Goal: Share content: Share content

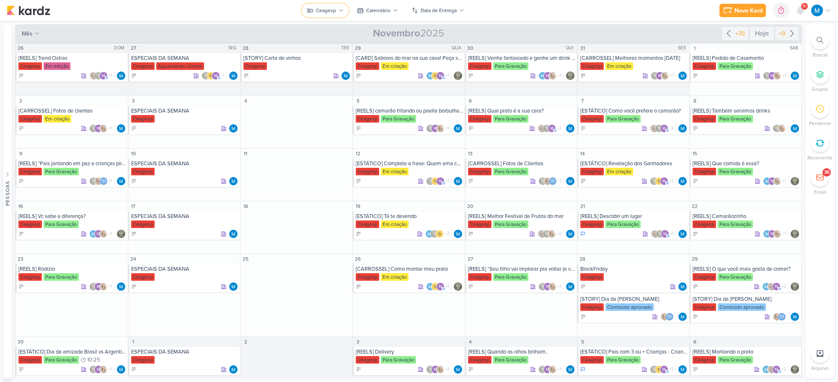
click at [340, 7] on button "Ceagesp" at bounding box center [325, 10] width 47 height 13
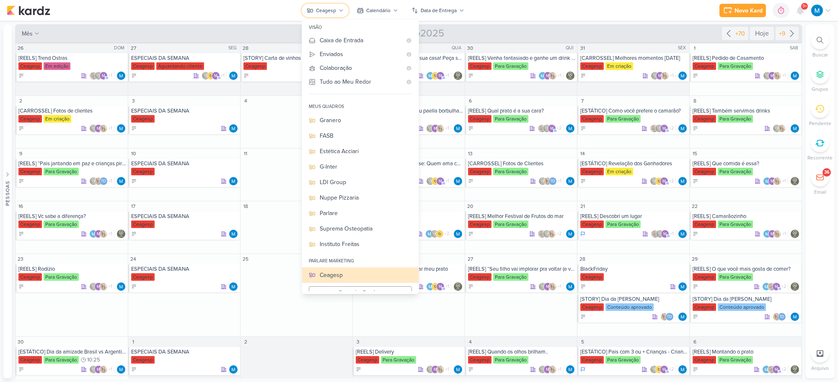
scroll to position [9, 0]
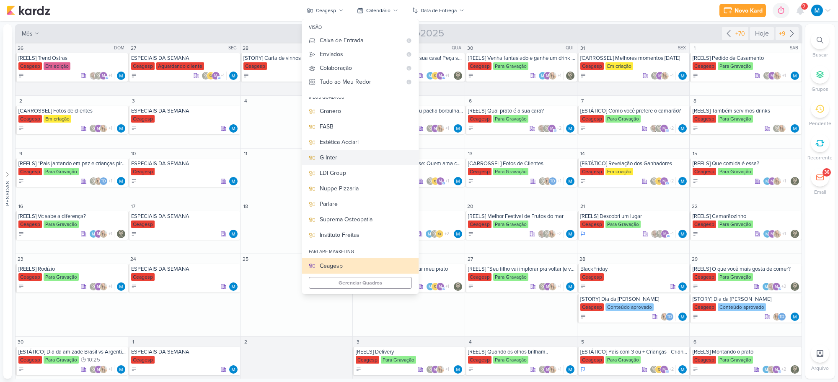
click at [346, 156] on div "G-Inter" at bounding box center [366, 157] width 92 height 9
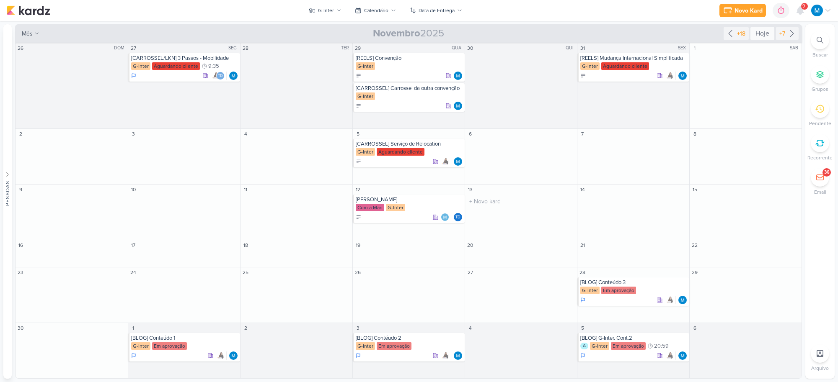
click at [762, 34] on div "Hoje" at bounding box center [762, 33] width 24 height 13
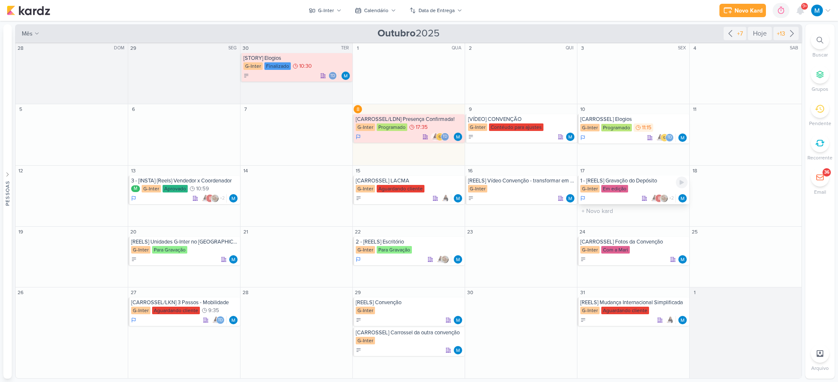
click at [645, 182] on div "1 - [REELS] Gravação do Depósito" at bounding box center [633, 181] width 107 height 7
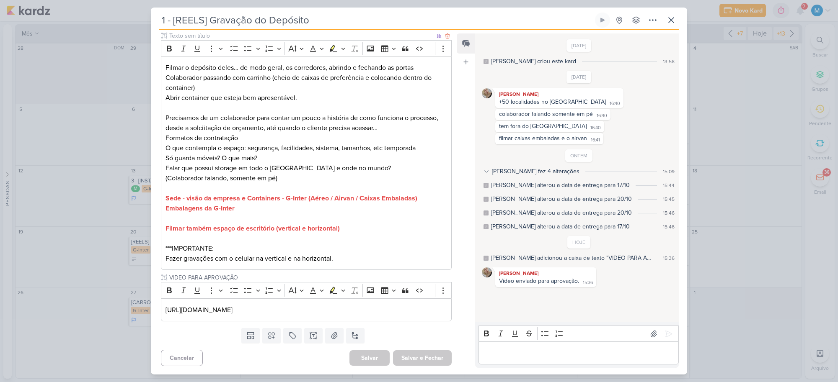
scroll to position [0, 0]
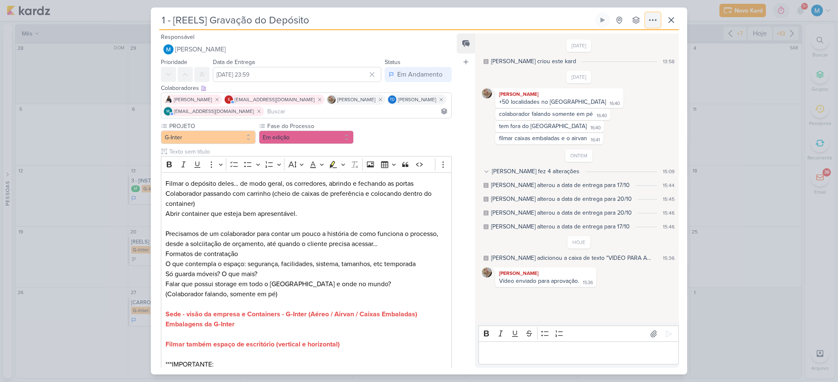
click at [652, 16] on icon at bounding box center [653, 20] width 10 height 10
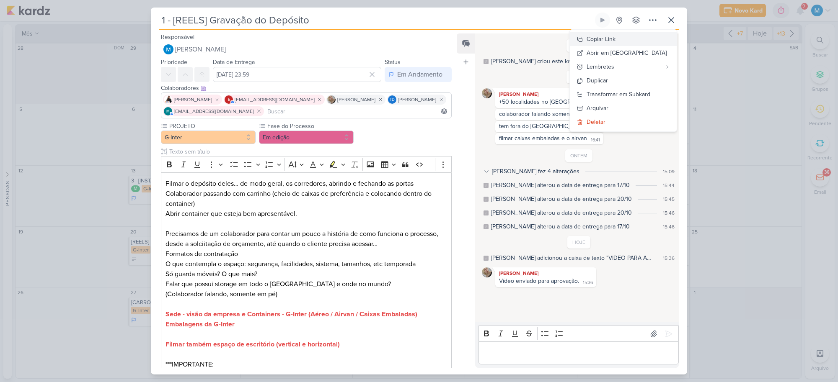
click at [615, 41] on div "Copiar Link" at bounding box center [600, 39] width 29 height 9
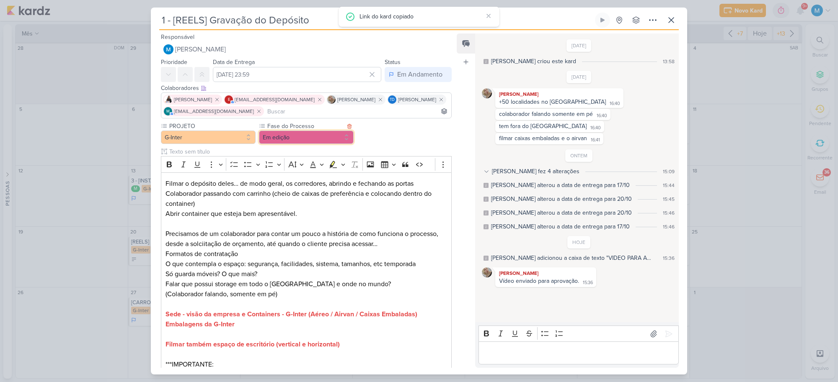
click at [308, 139] on button "Em edição" at bounding box center [306, 137] width 95 height 13
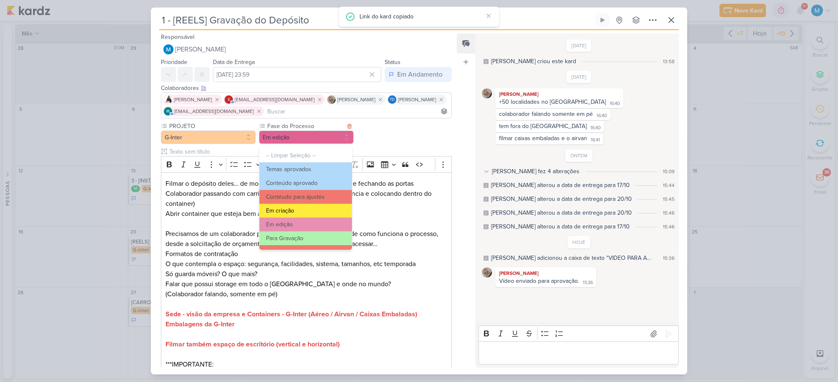
click at [302, 214] on button "Em criação" at bounding box center [305, 211] width 93 height 14
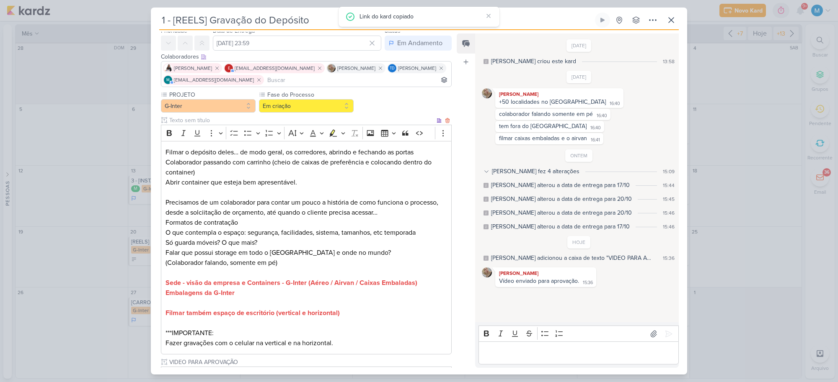
scroll to position [116, 0]
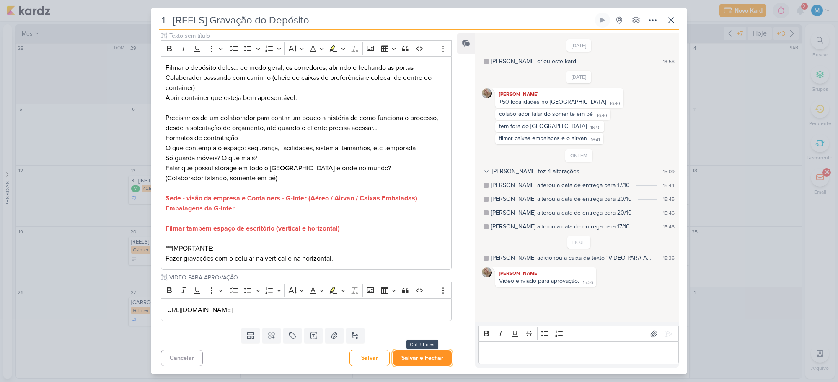
click at [428, 357] on button "Salvar e Fechar" at bounding box center [422, 358] width 59 height 15
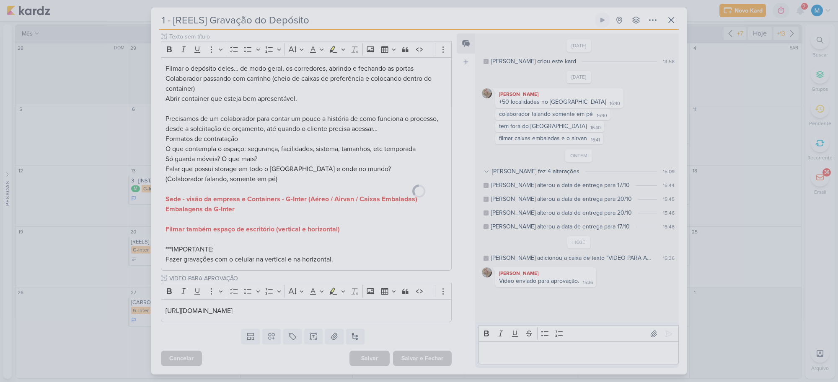
scroll to position [115, 0]
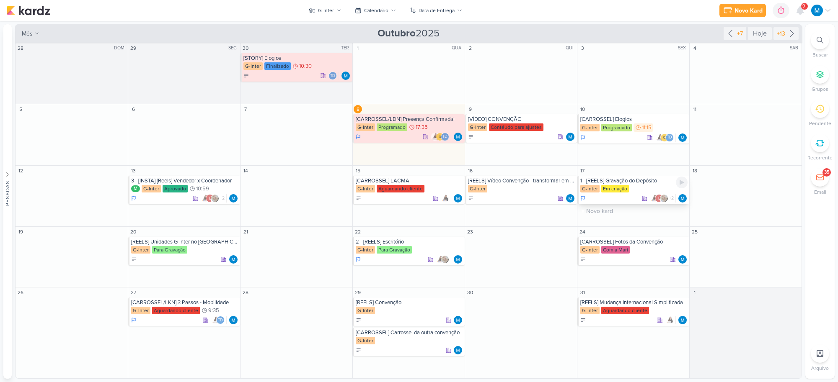
click at [642, 181] on div "1 - [REELS] Gravação do Depósito" at bounding box center [633, 181] width 107 height 7
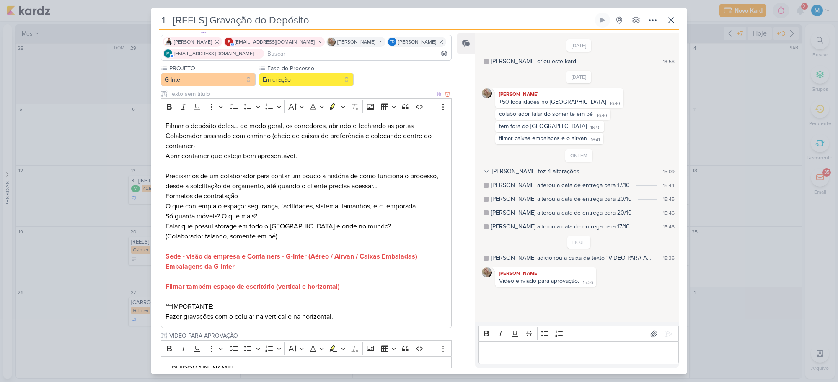
scroll to position [116, 0]
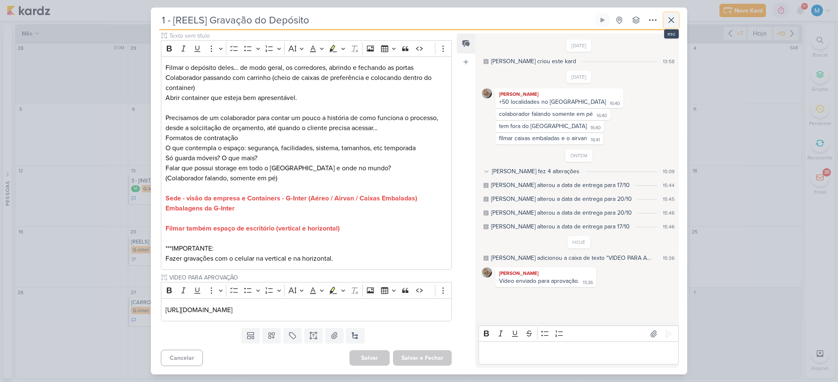
click at [669, 18] on icon at bounding box center [671, 20] width 5 height 5
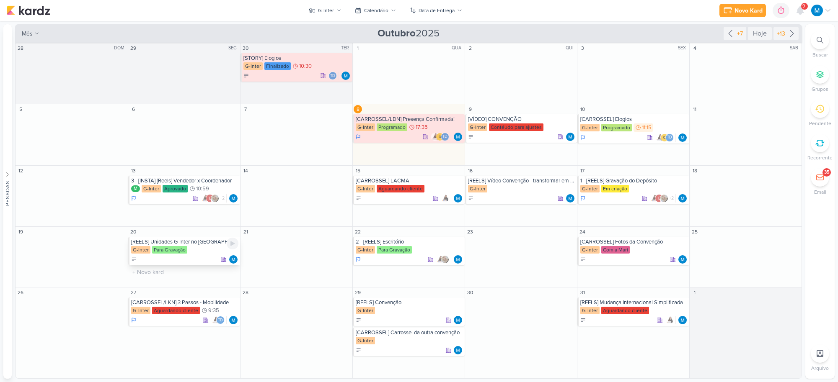
click at [199, 243] on div "[REELS] Unidades G-Inter no [GEOGRAPHIC_DATA]" at bounding box center [184, 242] width 107 height 7
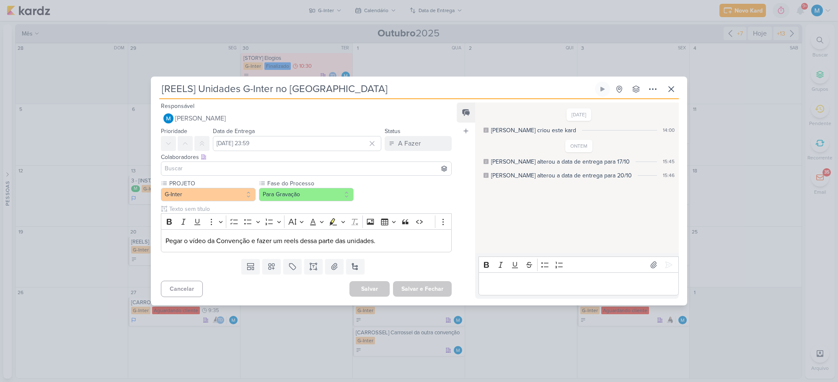
click at [221, 164] on input at bounding box center [306, 169] width 287 height 10
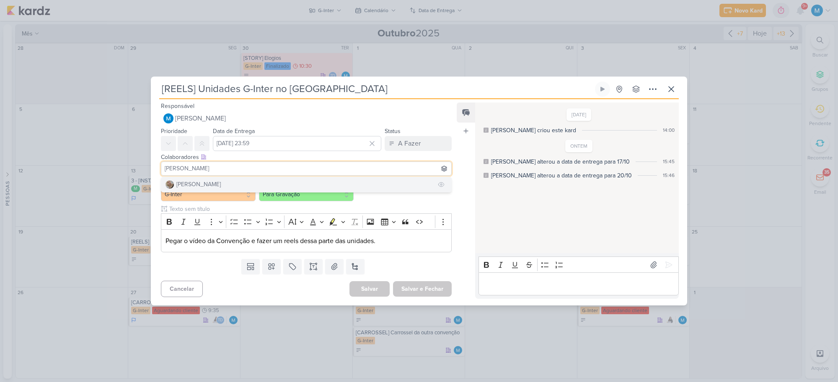
type input "[PERSON_NAME]"
click at [214, 185] on button "[PERSON_NAME]" at bounding box center [306, 184] width 290 height 15
type input "tha"
click at [235, 181] on button "Td Thais de carvalho" at bounding box center [306, 184] width 290 height 15
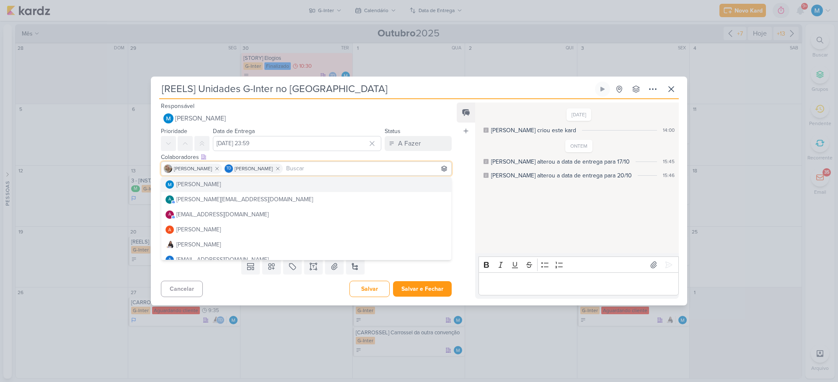
click at [466, 225] on div "Feed Atrelar email Solte o email para atrelar ao kard" at bounding box center [466, 201] width 18 height 196
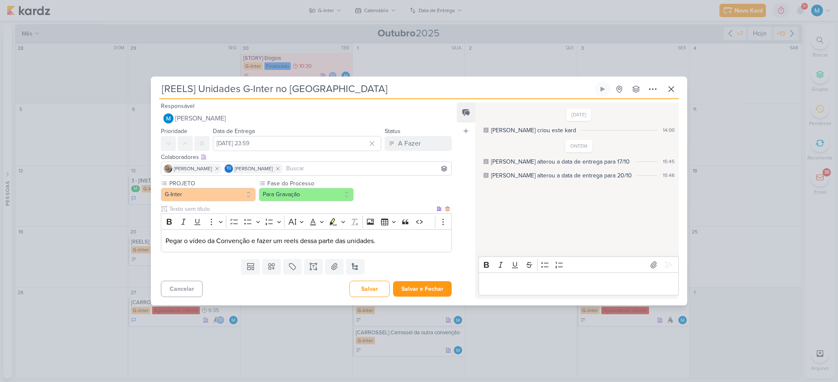
click at [402, 246] on p "Pegar o vídeo da Convenção e fazer um reels dessa parte das unidades." at bounding box center [305, 241] width 281 height 10
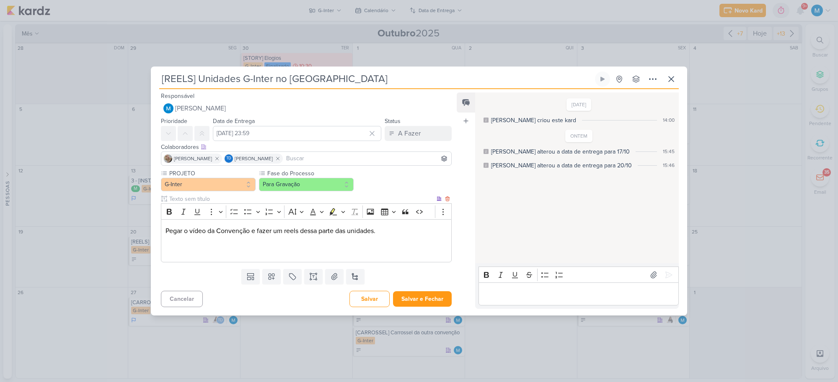
click at [214, 254] on p "Pegar o vídeo da Convenção e fazer um reels dessa parte das unidades." at bounding box center [305, 241] width 281 height 30
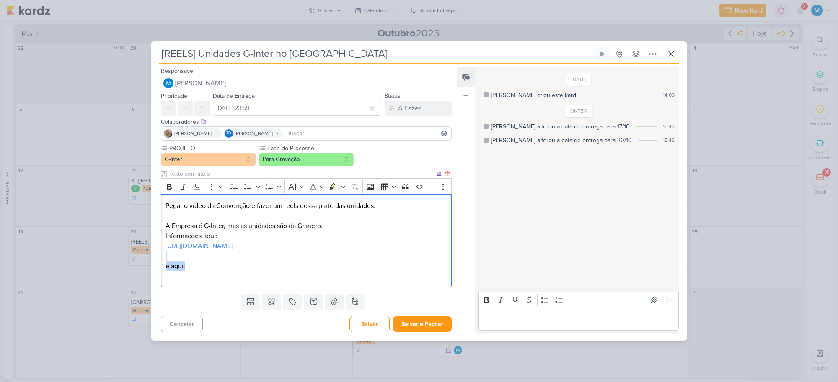
drag, startPoint x: 178, startPoint y: 265, endPoint x: 158, endPoint y: 261, distance: 20.1
click at [158, 261] on div "PROJETO G-Inter Fase do Processo" at bounding box center [303, 217] width 304 height 147
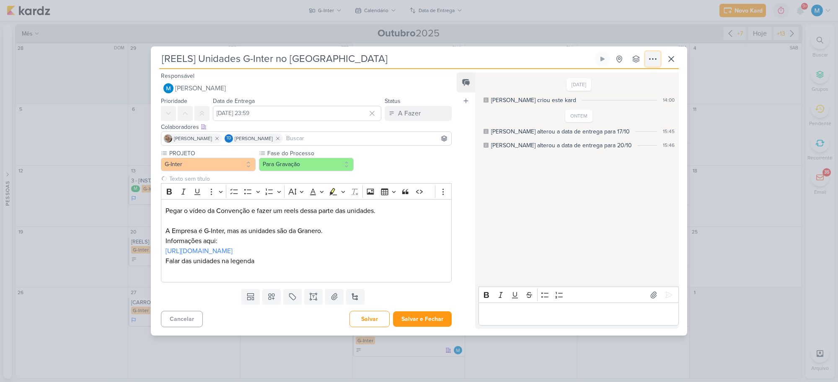
click at [659, 61] on button at bounding box center [652, 59] width 15 height 15
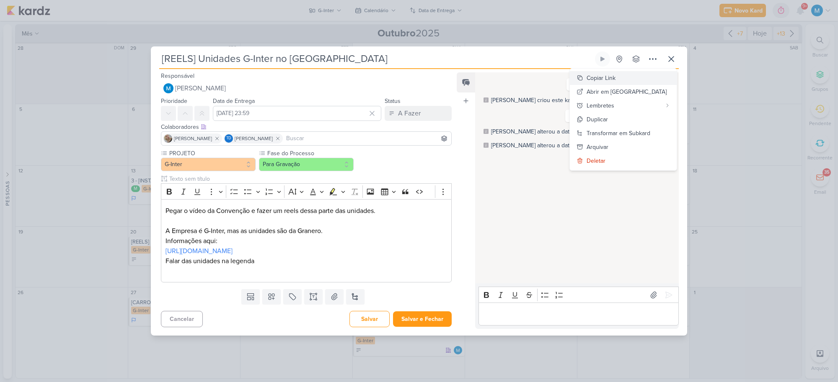
click at [615, 77] on div "Copiar Link" at bounding box center [600, 78] width 29 height 9
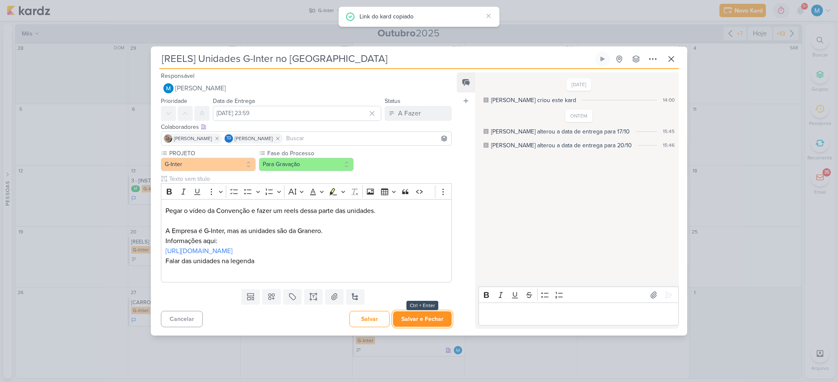
click at [415, 321] on button "Salvar e Fechar" at bounding box center [422, 319] width 59 height 15
